Goal: Check status: Check status

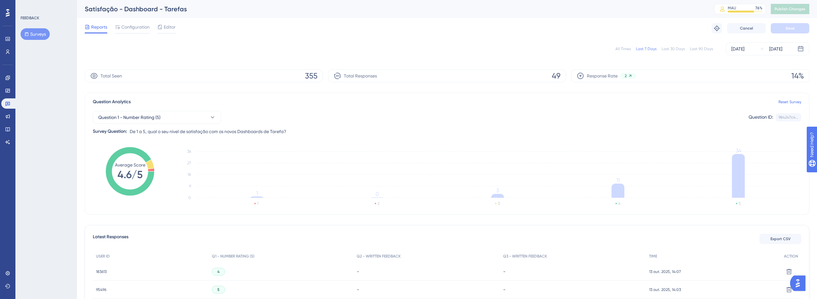
click at [683, 48] on div "Last 30 Days" at bounding box center [673, 48] width 23 height 5
click at [160, 107] on div "Question 1 - Number Rating (5) Question ID: e68a922b... Copy Survey Question: D…" at bounding box center [447, 121] width 709 height 30
click at [155, 117] on span "Question 1 - Number Rating (5)" at bounding box center [124, 117] width 62 height 8
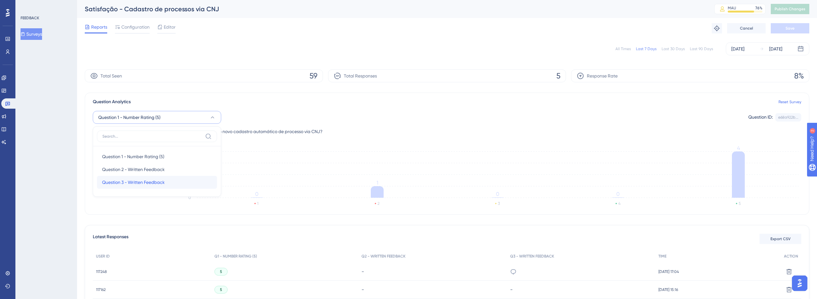
click at [141, 182] on span "Question 3 - Written Feedback" at bounding box center [133, 182] width 63 height 8
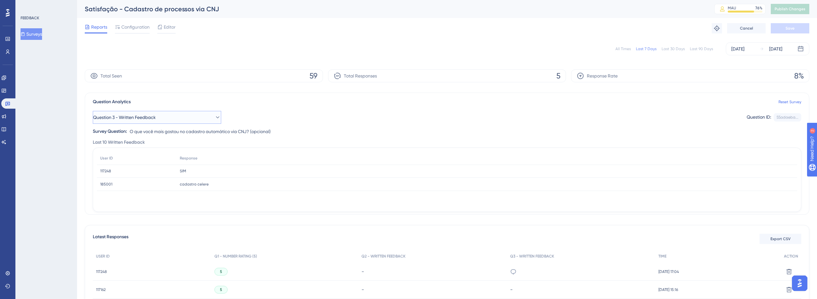
click at [155, 111] on button "Question 3 - Written Feedback" at bounding box center [157, 117] width 128 height 13
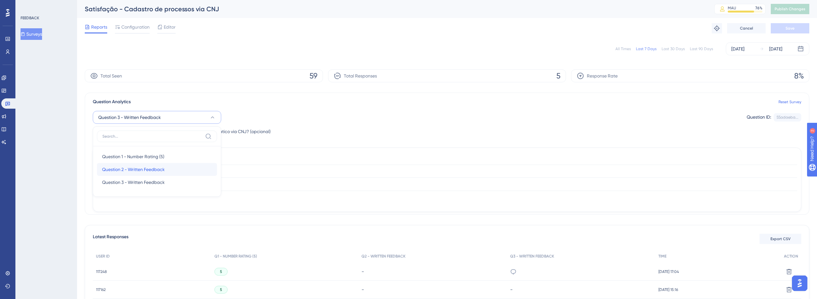
click at [125, 172] on span "Question 2 - Written Feedback" at bounding box center [133, 169] width 63 height 8
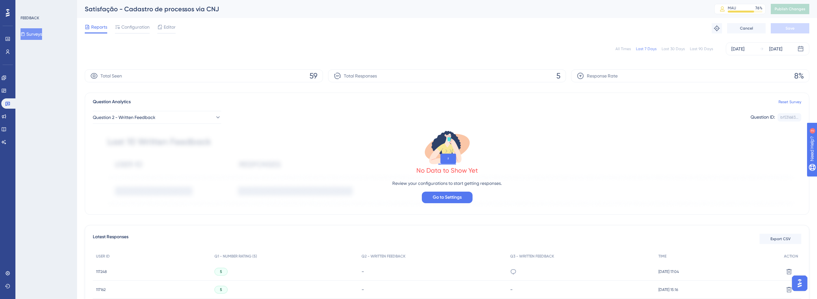
click at [159, 107] on div "Question 2 - Written Feedback Question ID: bf531683... Copy" at bounding box center [447, 115] width 709 height 18
click at [156, 115] on span "Question 2 - Written Feedback" at bounding box center [124, 117] width 63 height 8
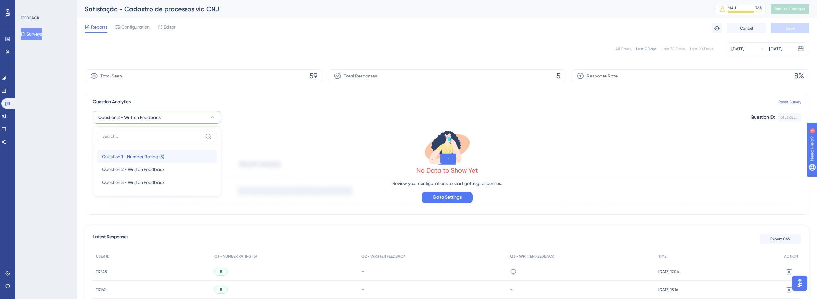
click at [144, 154] on span "Question 1 - Number Rating (5)" at bounding box center [133, 157] width 62 height 8
